Goal: Transaction & Acquisition: Purchase product/service

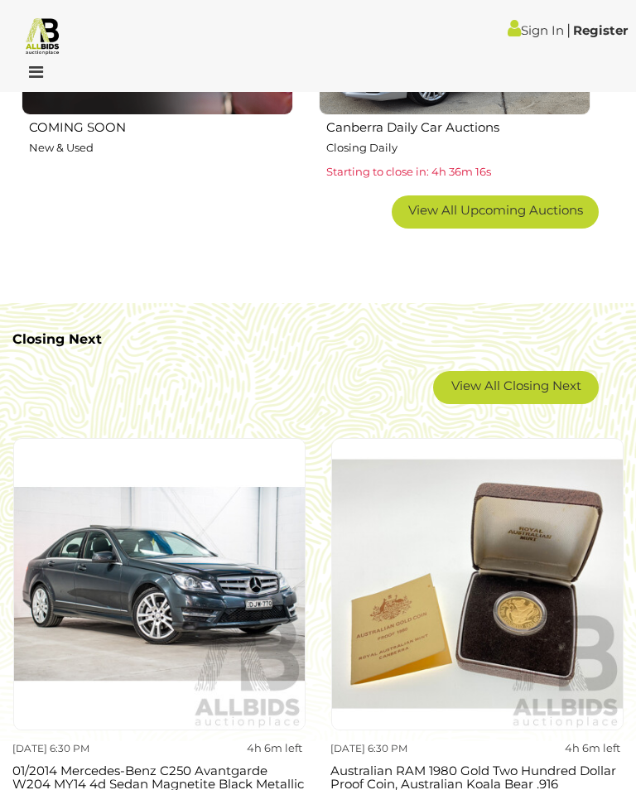
scroll to position [2046, 0]
click at [539, 382] on link "View All Closing Next" at bounding box center [516, 387] width 166 height 33
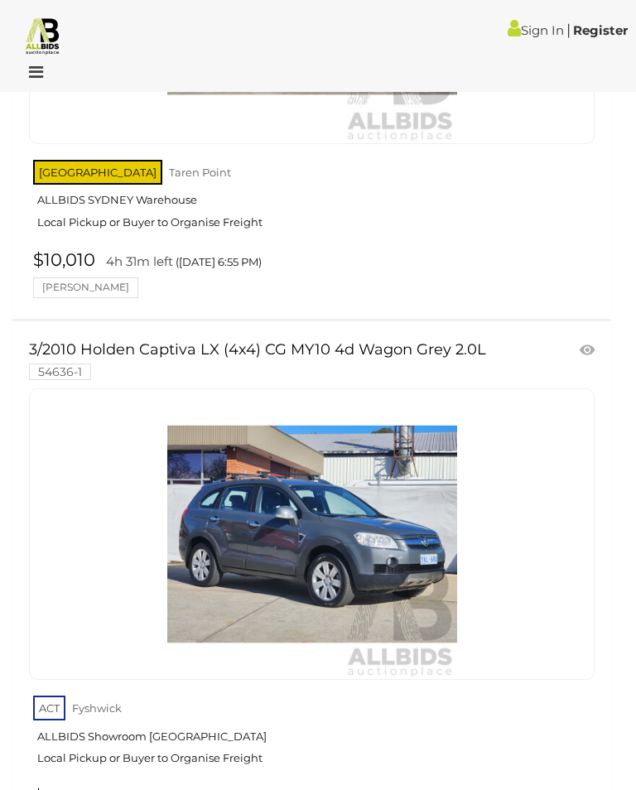
scroll to position [16391, 0]
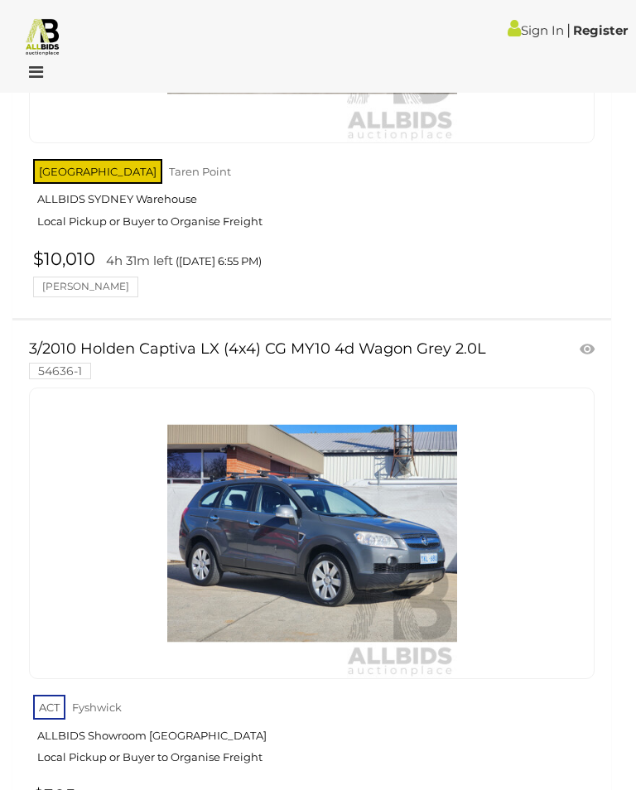
click at [337, 494] on img at bounding box center [312, 533] width 290 height 290
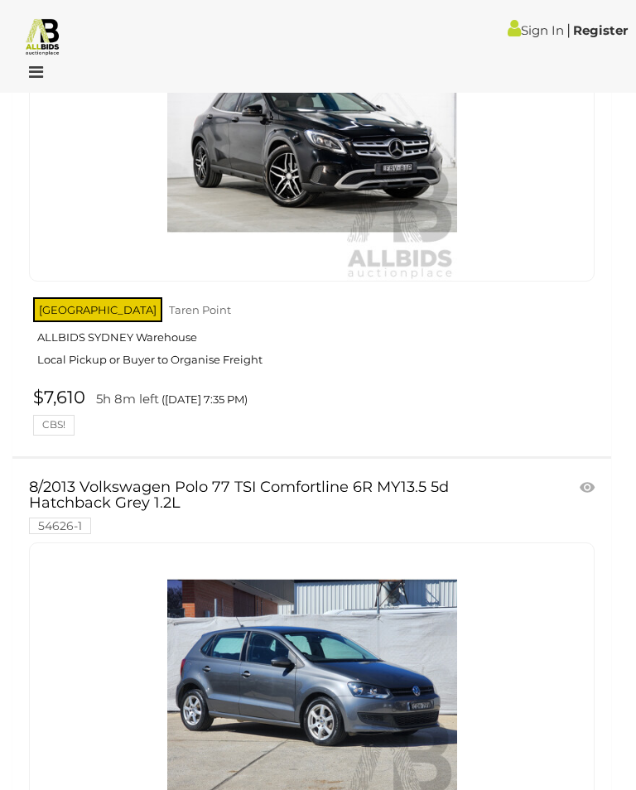
click at [365, 543] on img at bounding box center [312, 688] width 290 height 290
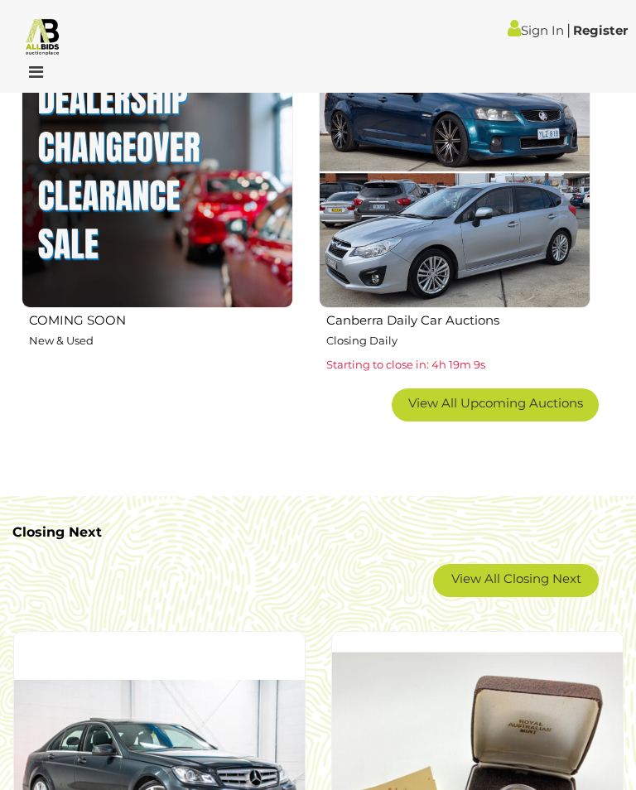
scroll to position [1852, 0]
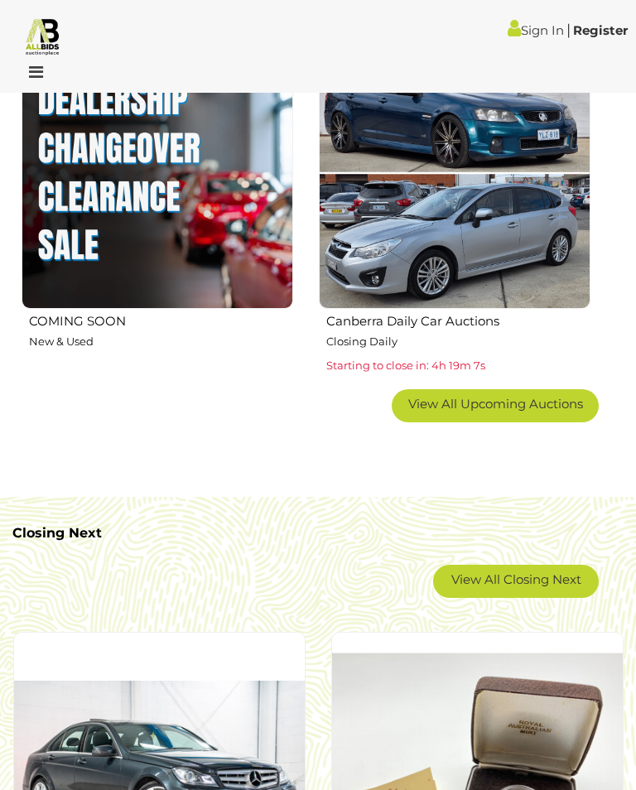
click at [554, 408] on link "View All Upcoming Auctions" at bounding box center [495, 405] width 207 height 33
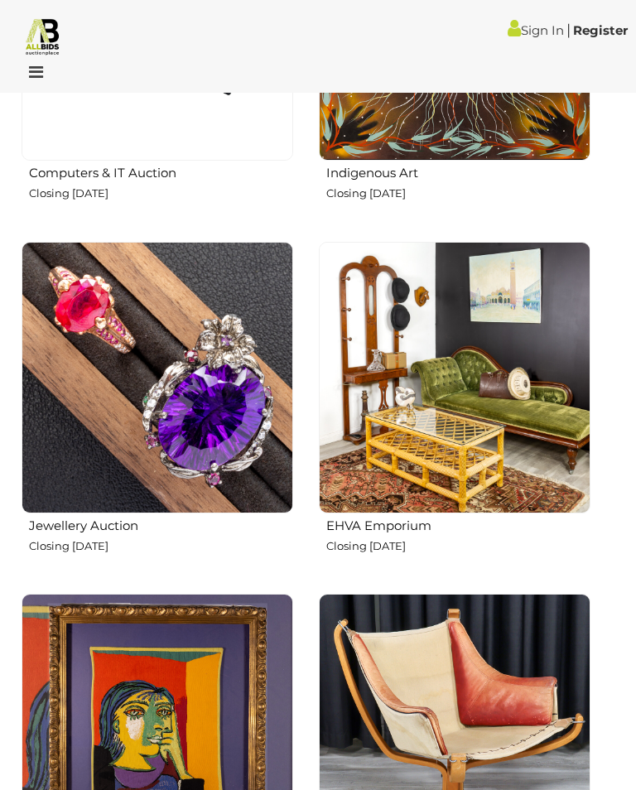
scroll to position [3777, 0]
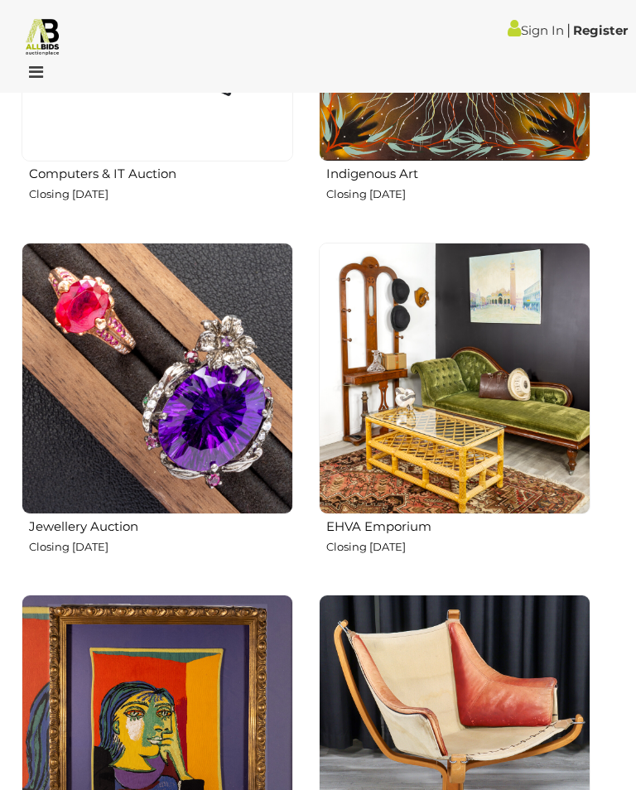
click at [458, 451] on img at bounding box center [455, 379] width 272 height 272
click at [456, 716] on img at bounding box center [455, 731] width 272 height 272
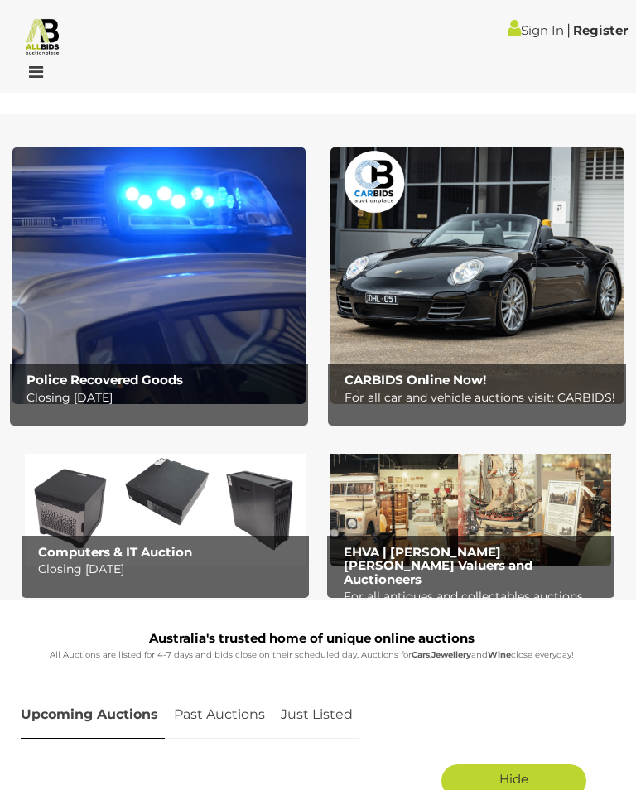
click at [256, 375] on h2 "Police Recovered Goods" at bounding box center [163, 380] width 274 height 14
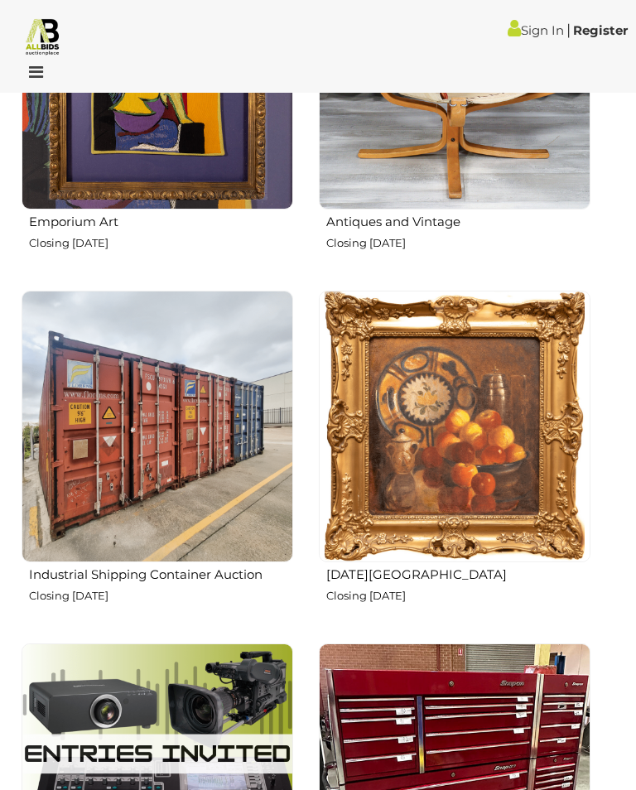
scroll to position [4433, 0]
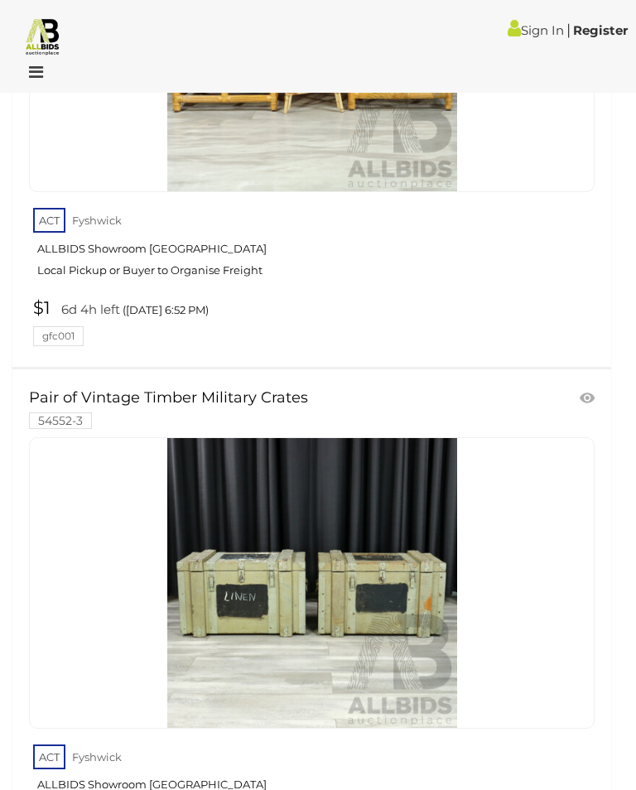
scroll to position [23512, 0]
click at [380, 501] on img at bounding box center [312, 584] width 290 height 290
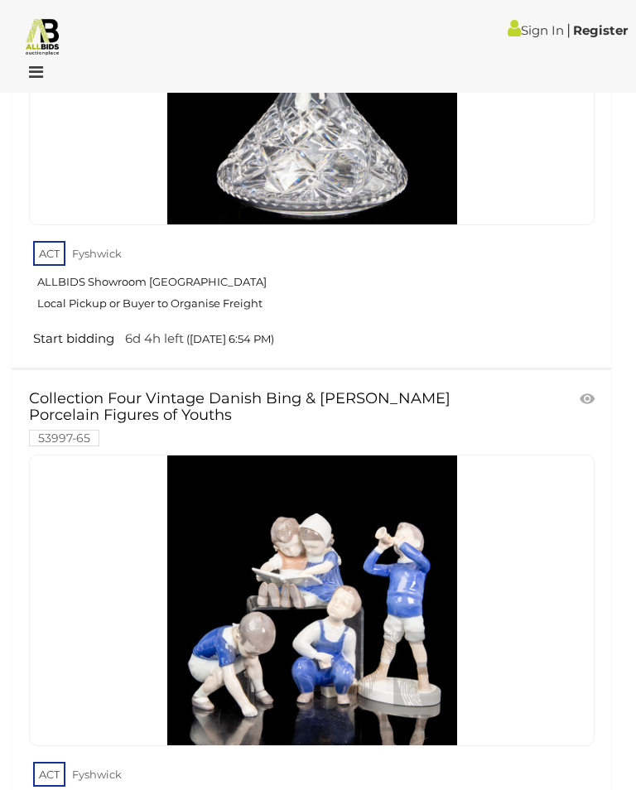
scroll to position [25600, 0]
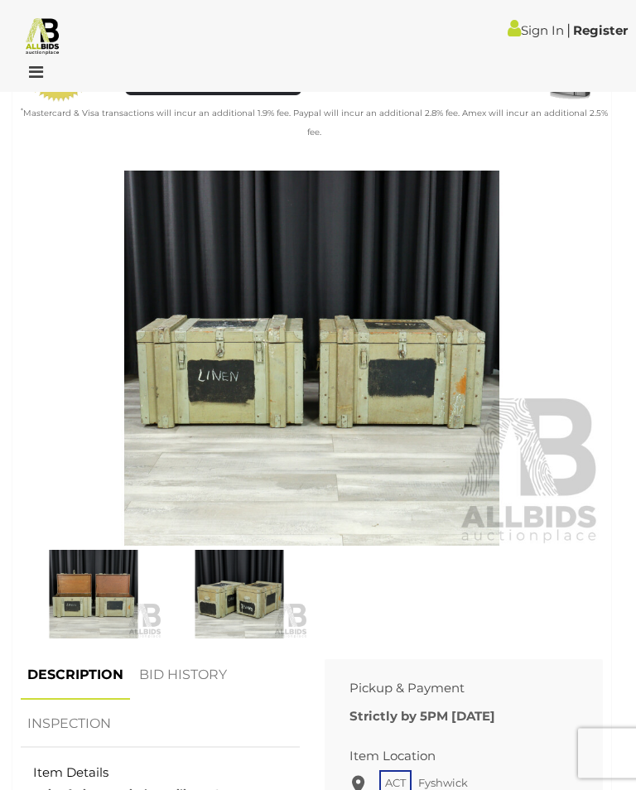
click at [380, 468] on img at bounding box center [312, 358] width 582 height 375
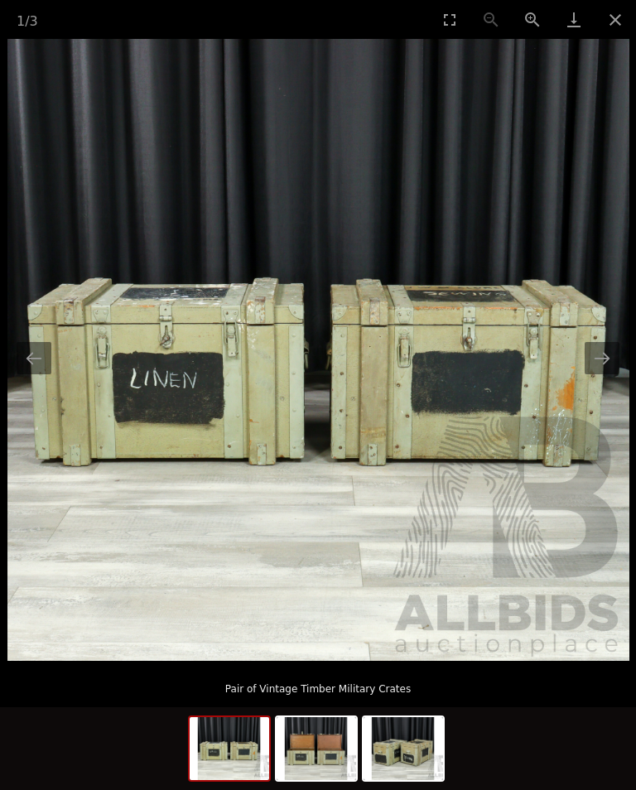
click at [615, 27] on button "Close gallery" at bounding box center [615, 19] width 41 height 39
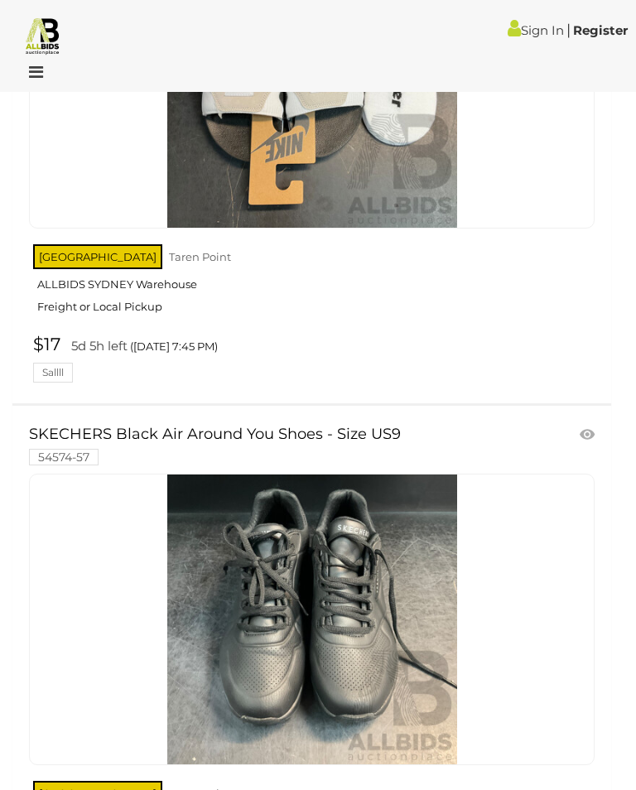
scroll to position [25788, 0]
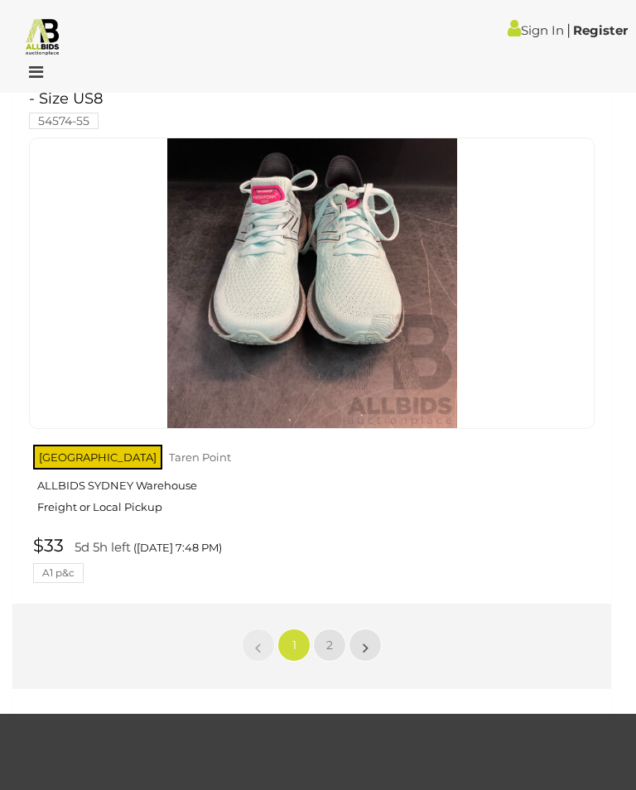
click at [332, 638] on span "2" at bounding box center [329, 645] width 7 height 15
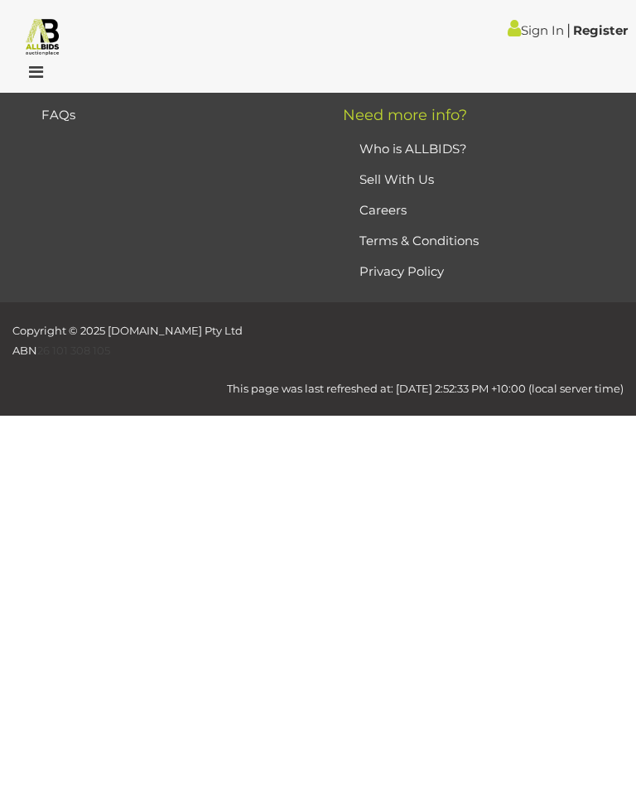
scroll to position [272, 0]
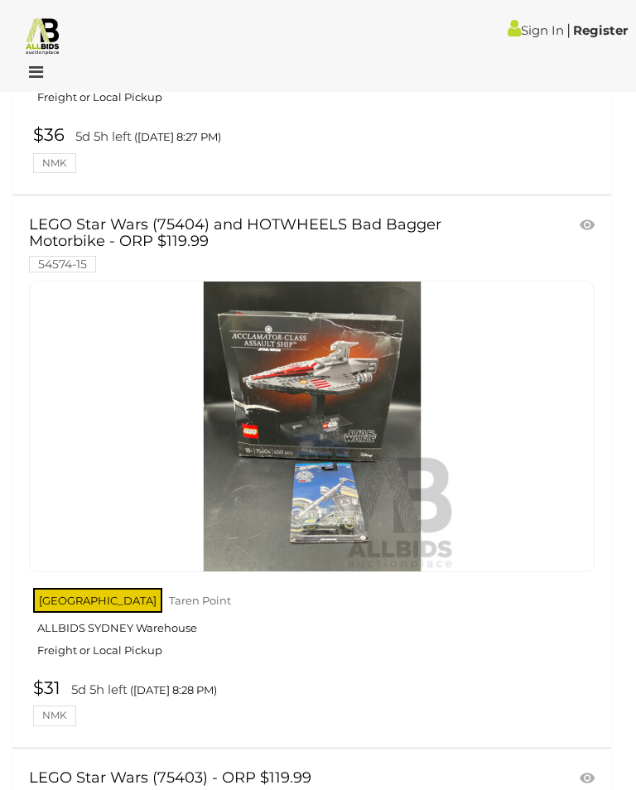
scroll to position [25330, 0]
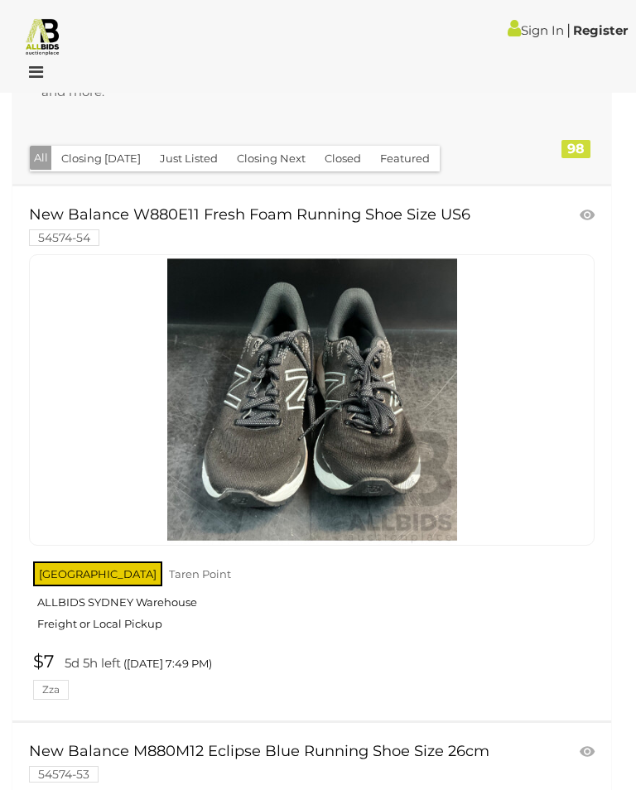
scroll to position [274, 0]
